Goal: Task Accomplishment & Management: Manage account settings

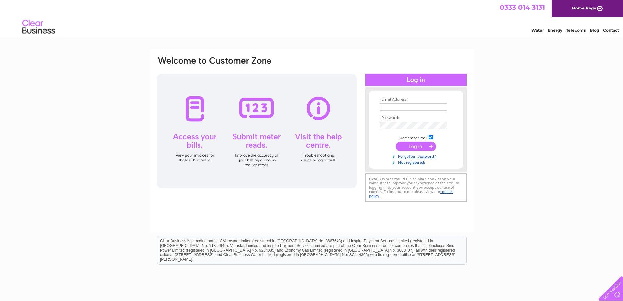
type input "ochilviewsportsltd@gmail.com"
click at [415, 144] on input "submit" at bounding box center [416, 146] width 40 height 9
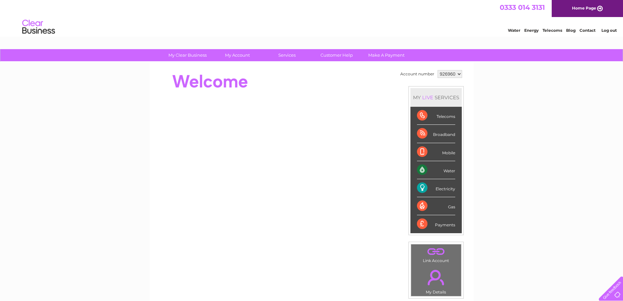
click at [441, 188] on div "Electricity" at bounding box center [436, 188] width 38 height 18
click at [423, 188] on div "Electricity" at bounding box center [436, 188] width 38 height 18
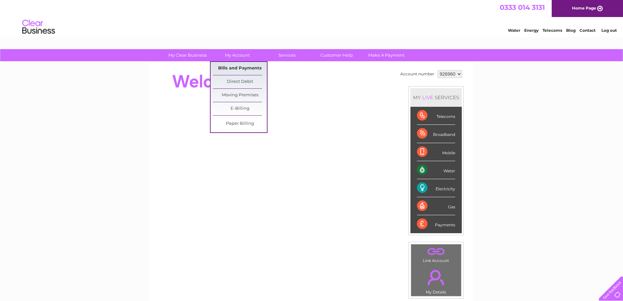
click at [241, 66] on link "Bills and Payments" at bounding box center [240, 68] width 54 height 13
click at [243, 68] on link "Bills and Payments" at bounding box center [240, 68] width 54 height 13
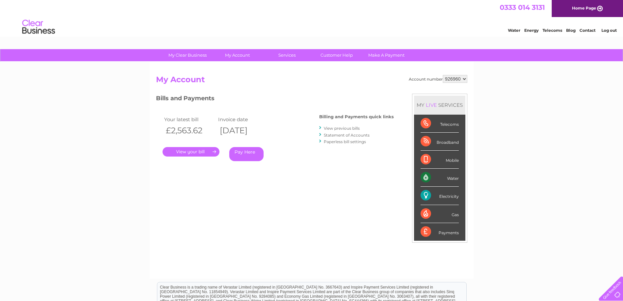
click at [203, 152] on link "." at bounding box center [191, 151] width 57 height 9
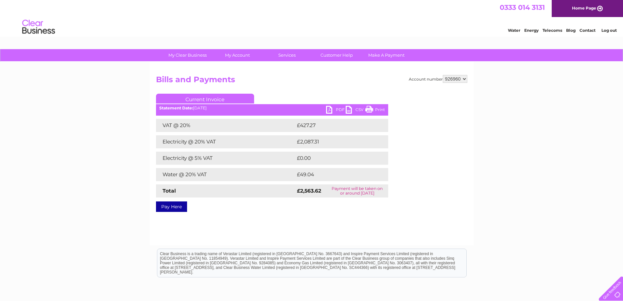
click at [326, 108] on link "PDF" at bounding box center [336, 110] width 20 height 9
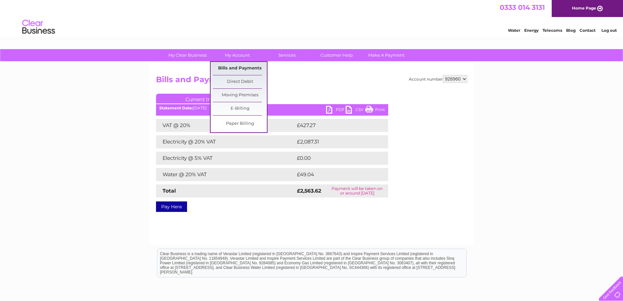
click at [230, 69] on link "Bills and Payments" at bounding box center [240, 68] width 54 height 13
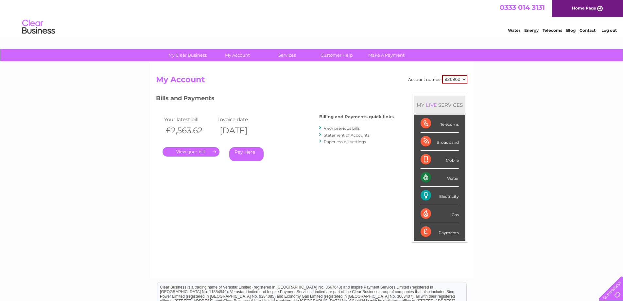
click at [356, 129] on link "View previous bills" at bounding box center [342, 128] width 36 height 5
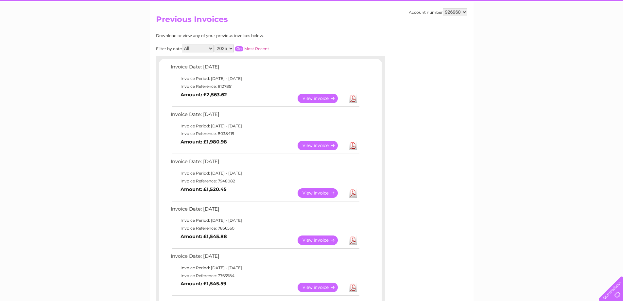
scroll to position [49, 0]
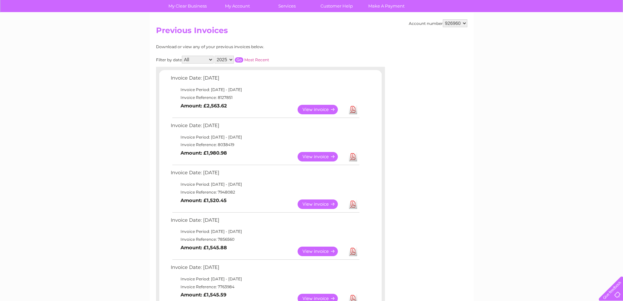
click at [230, 58] on select "2025 2024 2023 2022" at bounding box center [224, 60] width 19 height 8
select select "2024"
click at [215, 56] on select "2025 2024 2023 2022" at bounding box center [224, 60] width 19 height 8
click at [241, 60] on input "button" at bounding box center [239, 59] width 9 height 5
click at [309, 203] on link "View" at bounding box center [322, 203] width 48 height 9
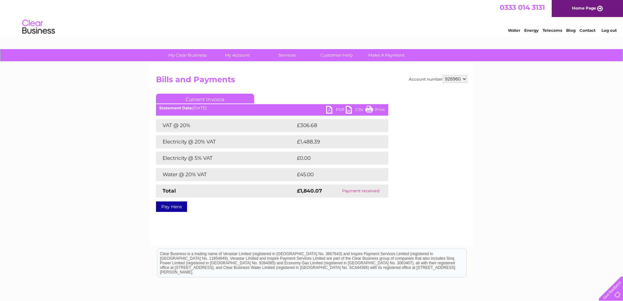
drag, startPoint x: 311, startPoint y: 200, endPoint x: 360, endPoint y: 189, distance: 49.7
click at [343, 193] on div "Current Invoice PDF CSV Print Statement Date: [DATE]" at bounding box center [272, 152] width 232 height 116
